Goal: Find specific page/section: Find specific page/section

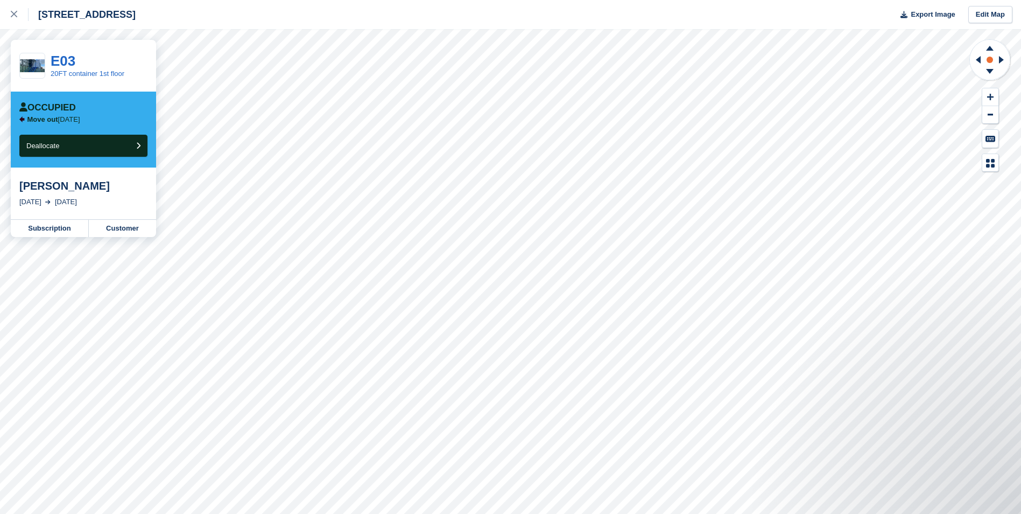
click at [990, 62] on circle at bounding box center [990, 60] width 6 height 6
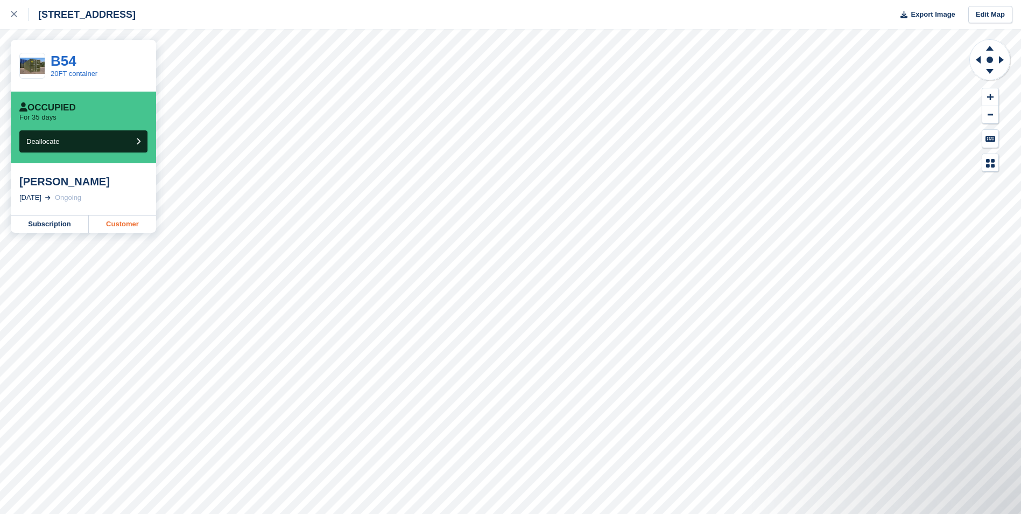
click at [104, 226] on link "Customer" at bounding box center [122, 223] width 67 height 17
